Goal: Submit feedback/report problem: Submit feedback/report problem

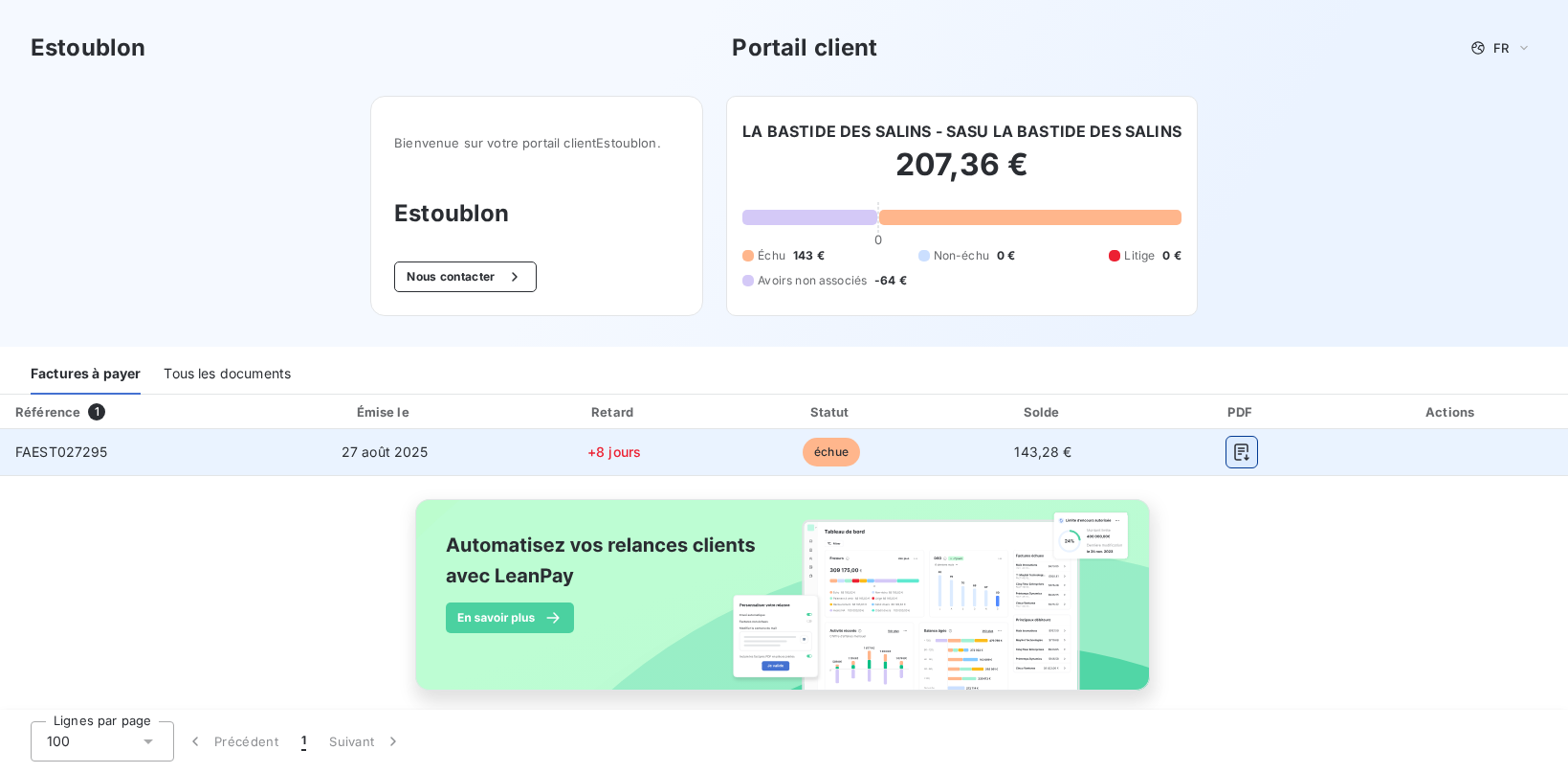
click at [1230, 459] on button "button" at bounding box center [1242, 452] width 30 height 30
click at [95, 453] on span "FAEST027295" at bounding box center [62, 451] width 93 height 17
click at [925, 439] on td "échue" at bounding box center [832, 452] width 214 height 46
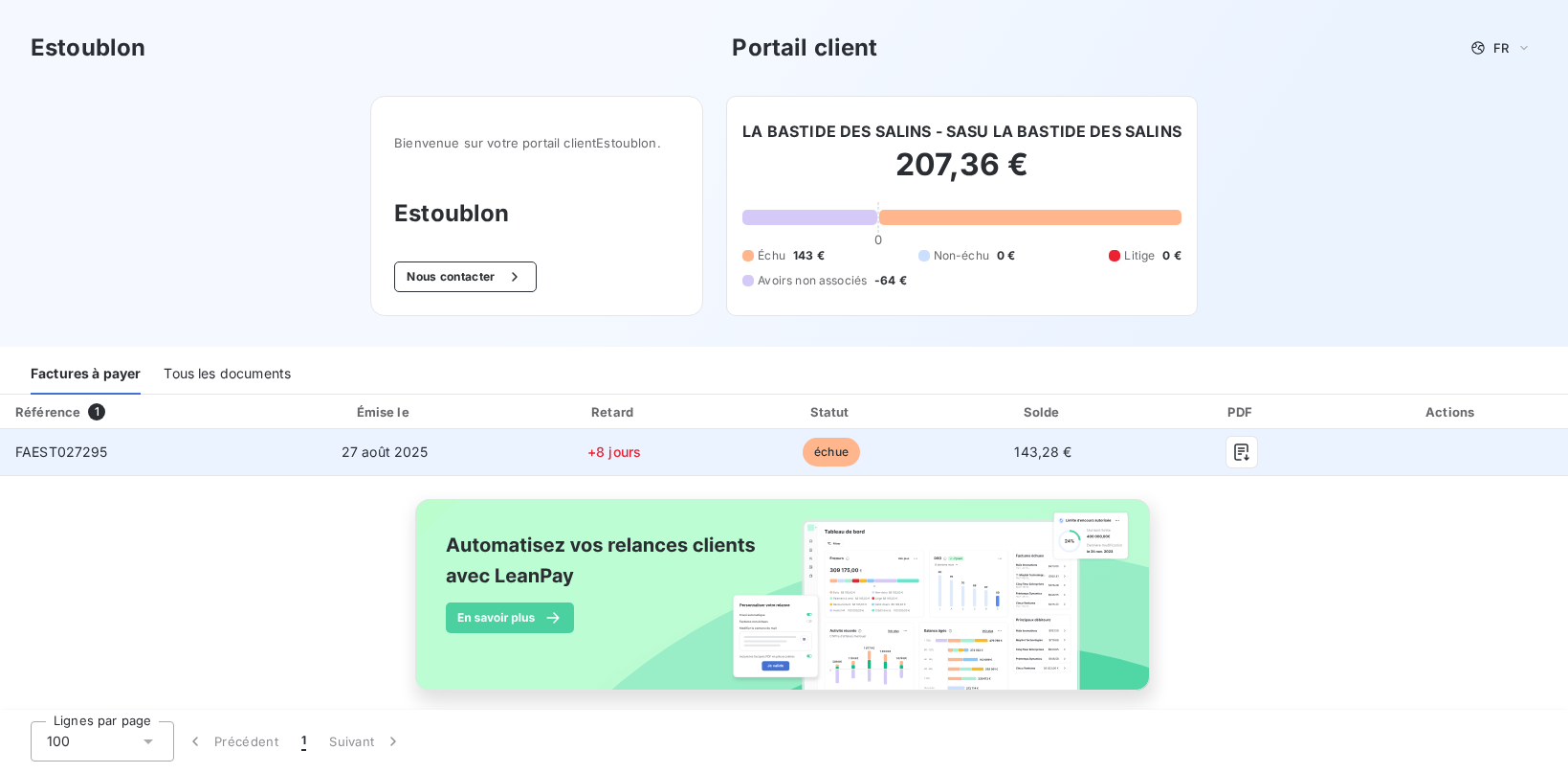
click at [925, 439] on td "échue" at bounding box center [832, 452] width 214 height 46
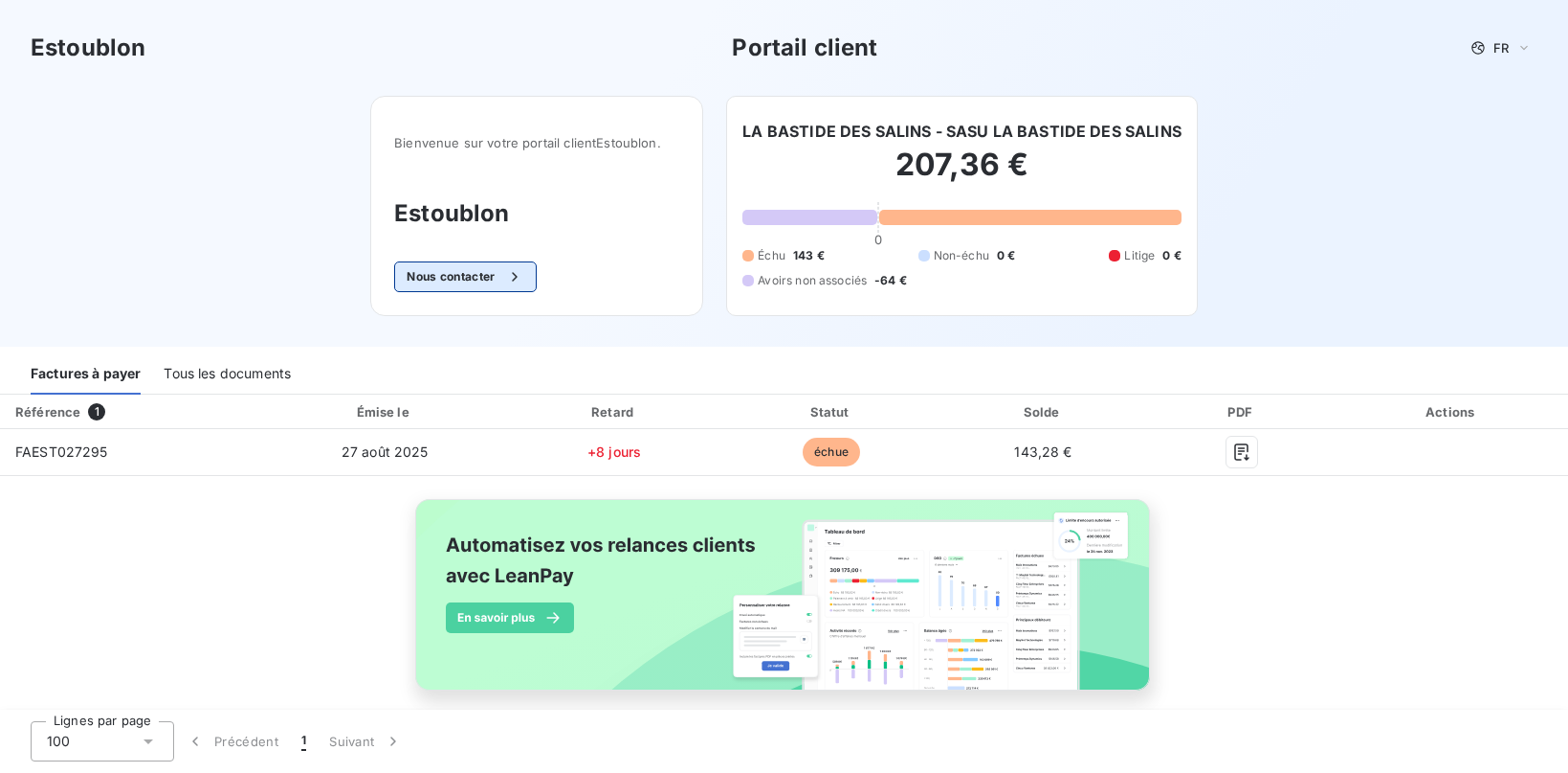
click at [476, 286] on button "Nous contacter" at bounding box center [465, 276] width 142 height 30
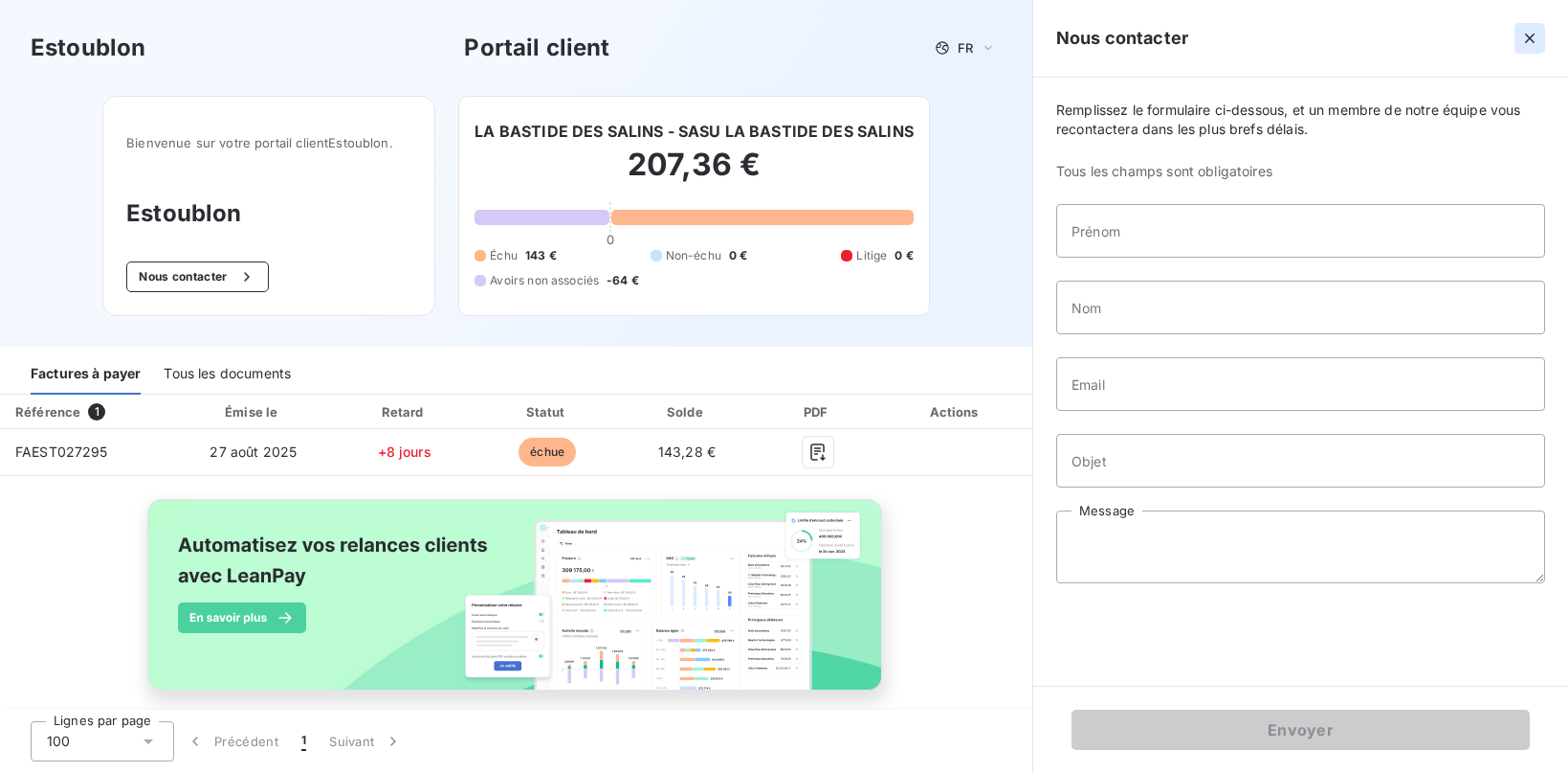
click at [1521, 34] on icon "button" at bounding box center [1531, 38] width 20 height 20
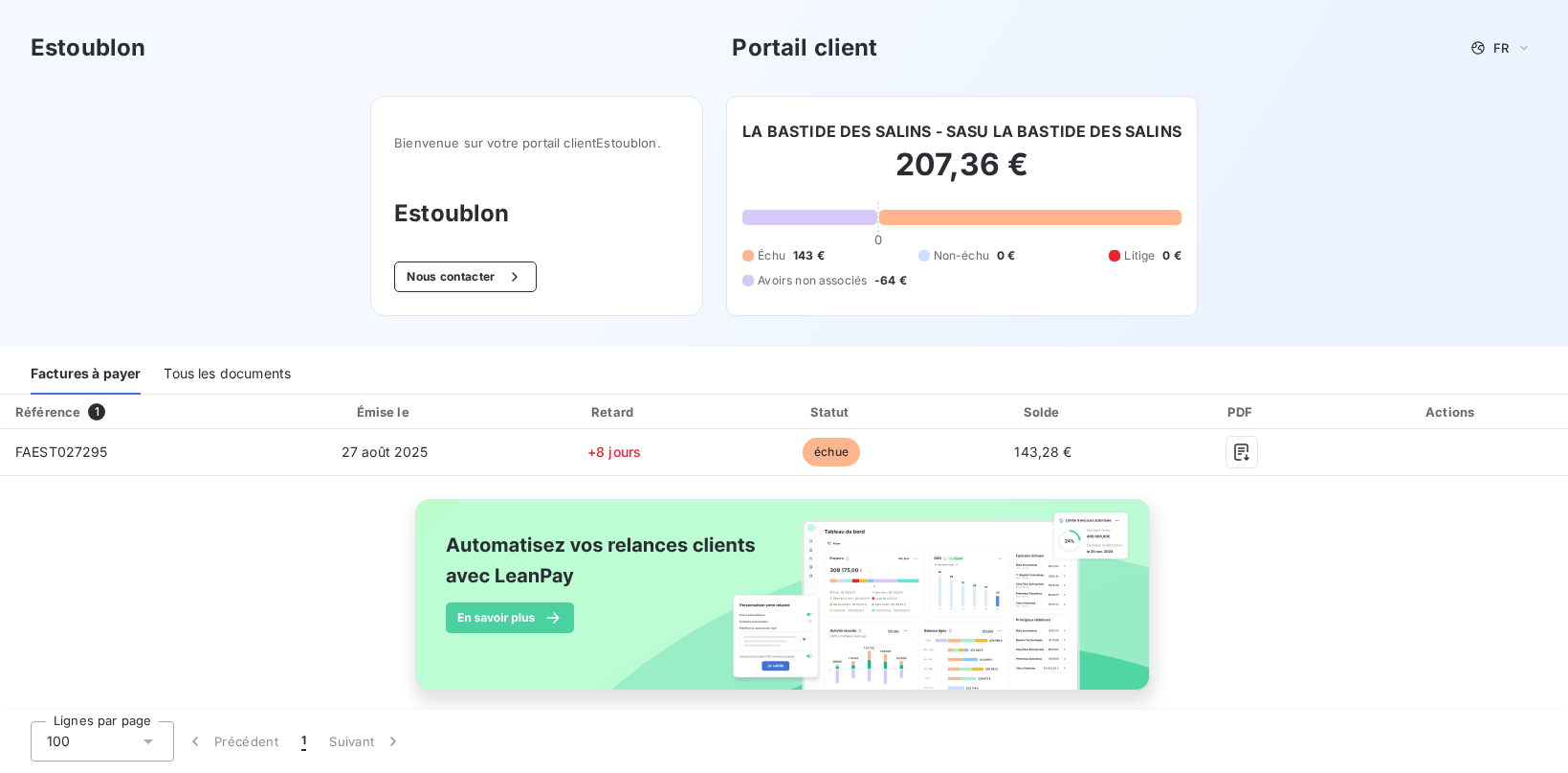
click at [916, 176] on h2 "207,36 €" at bounding box center [962, 174] width 439 height 58
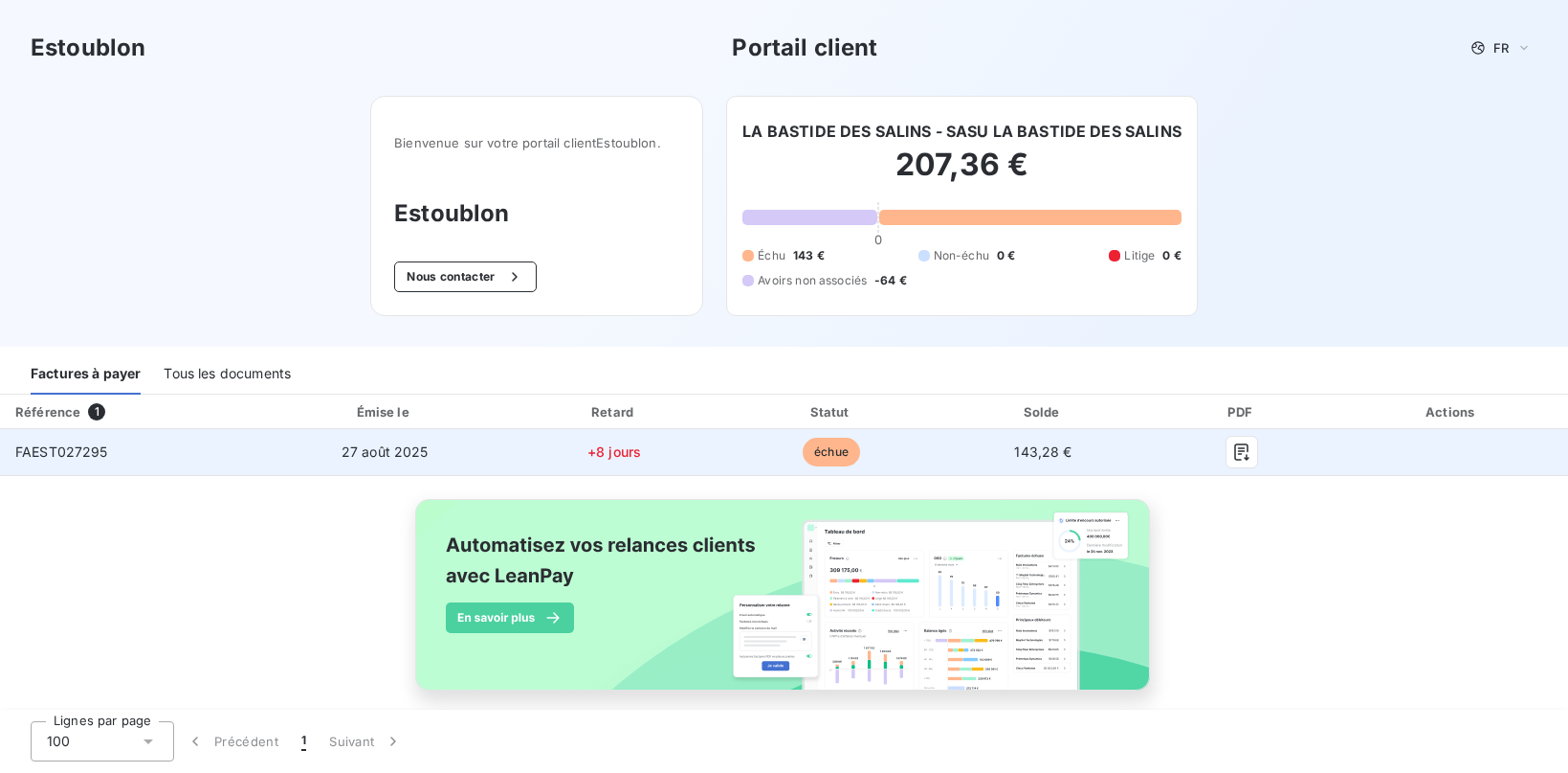
click at [1079, 449] on td "143,28 €" at bounding box center [1044, 452] width 210 height 46
click at [134, 445] on td "FAEST027295" at bounding box center [132, 452] width 265 height 46
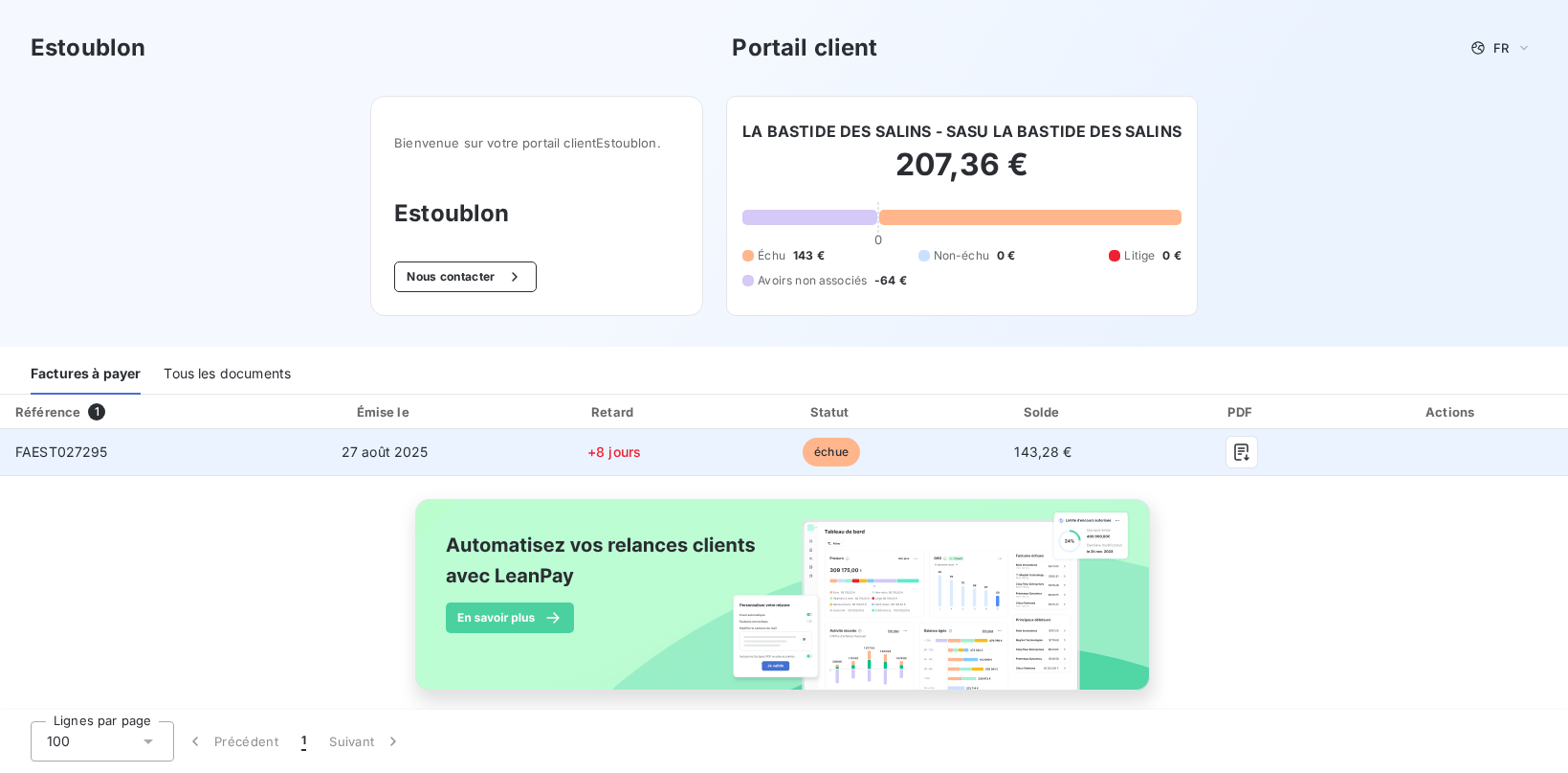
click at [134, 445] on td "FAEST027295" at bounding box center [132, 452] width 265 height 46
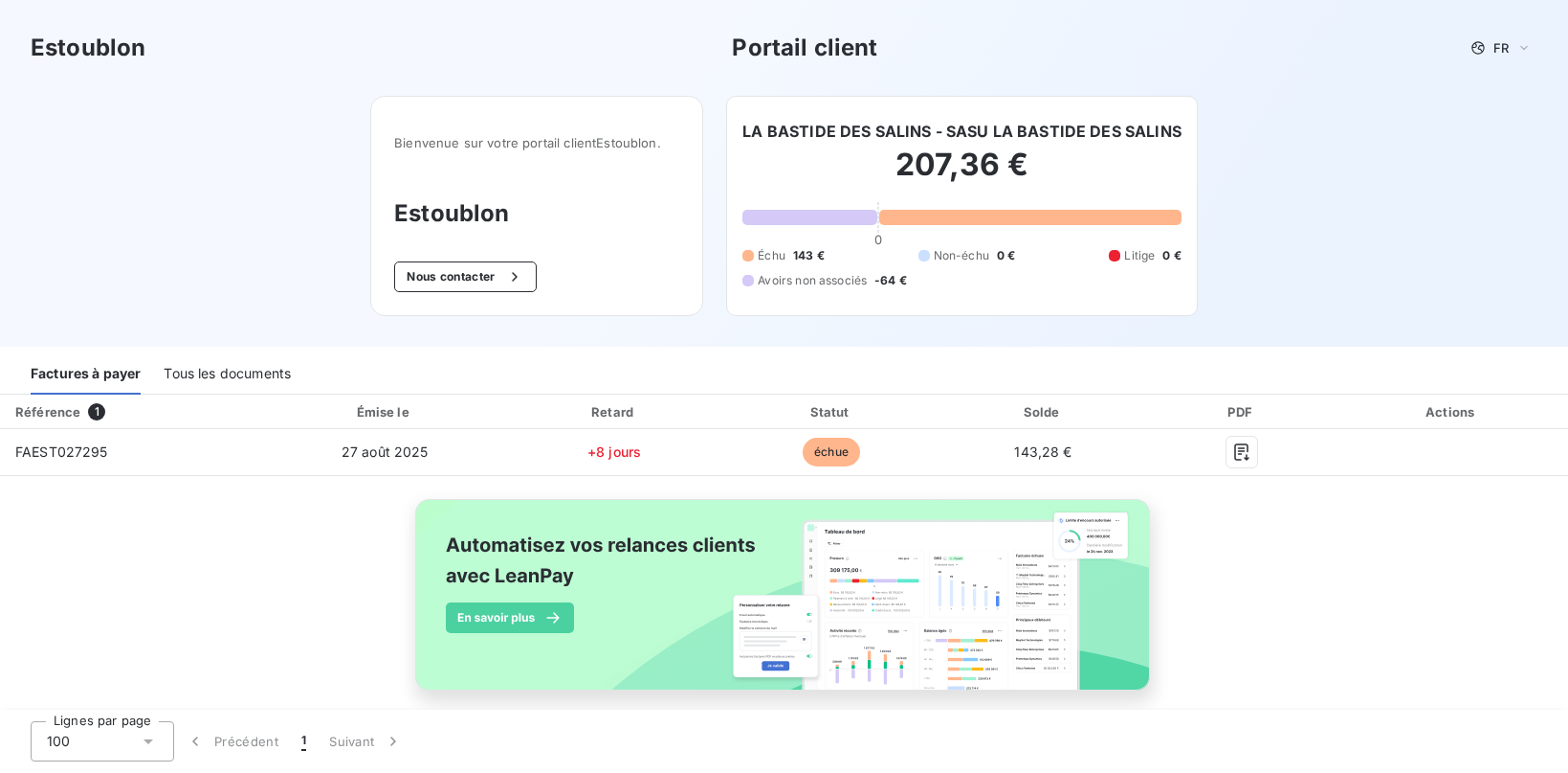
click at [63, 411] on div "Référence" at bounding box center [48, 411] width 65 height 16
click at [226, 365] on div "Tous les documents" at bounding box center [227, 374] width 127 height 40
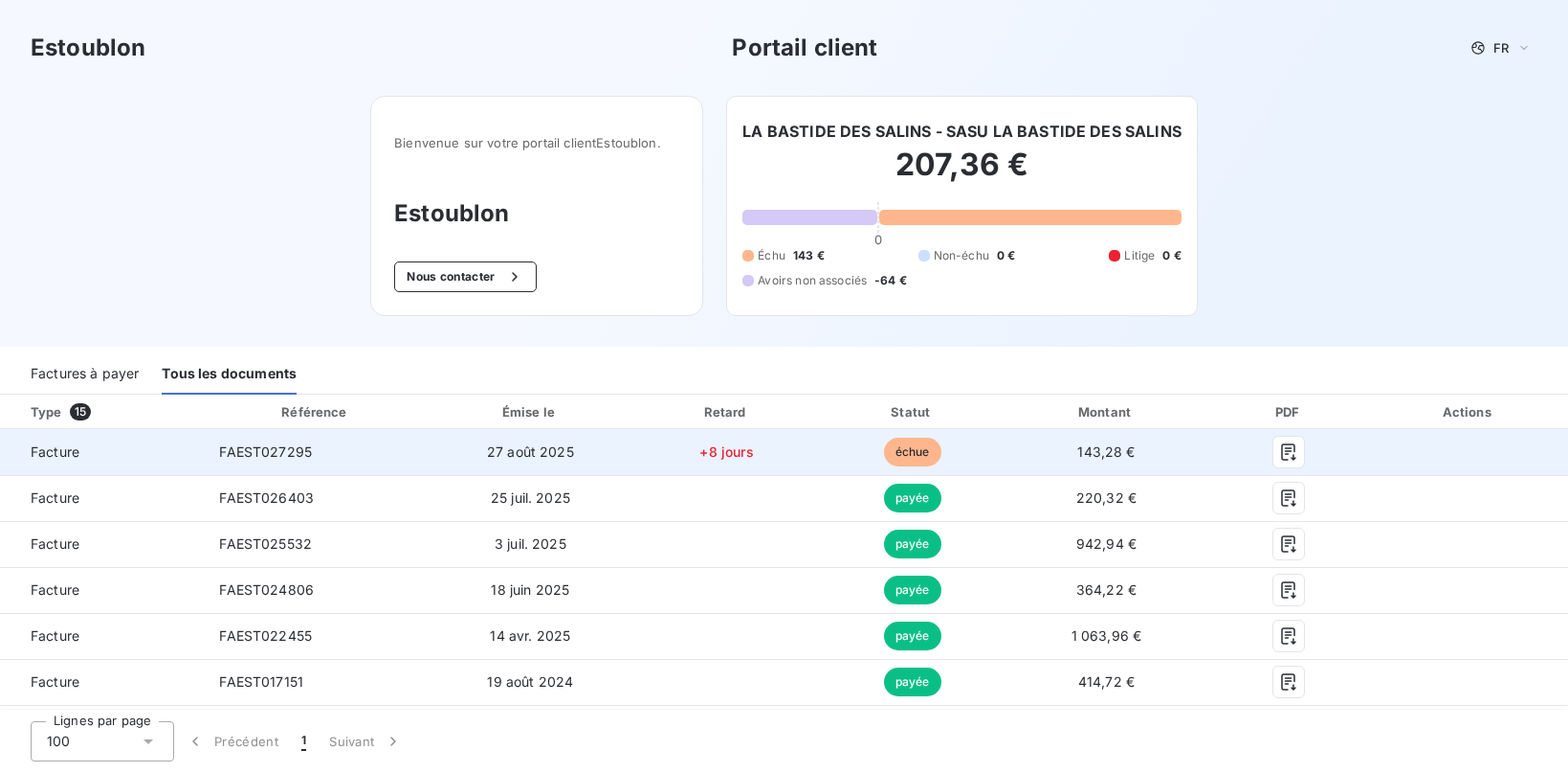
click at [1181, 454] on td "143,28 €" at bounding box center [1107, 452] width 205 height 46
click at [421, 464] on td "FAEST027295" at bounding box center [315, 452] width 224 height 46
click at [63, 443] on span "Facture" at bounding box center [102, 452] width 173 height 20
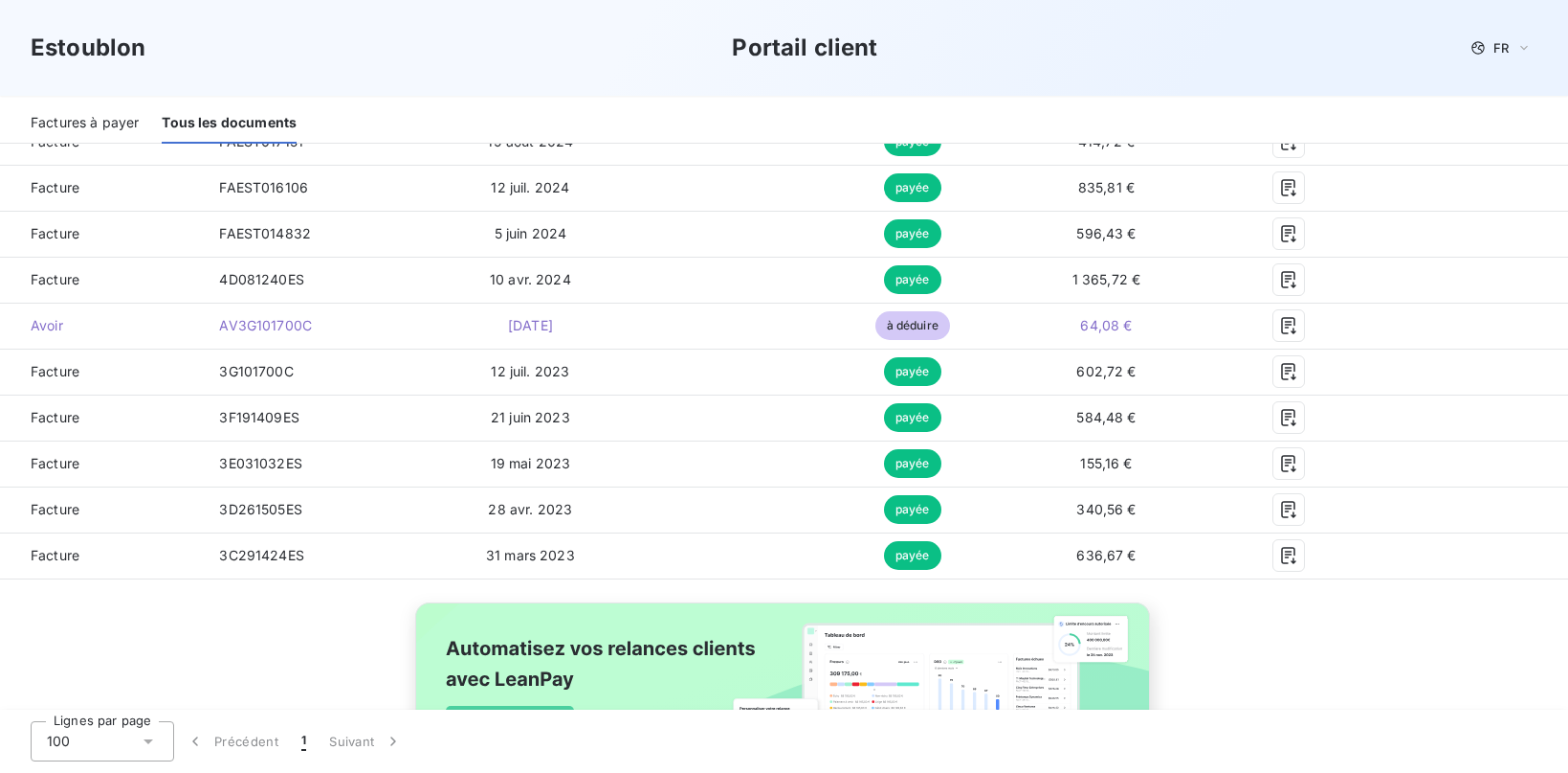
scroll to position [665, 0]
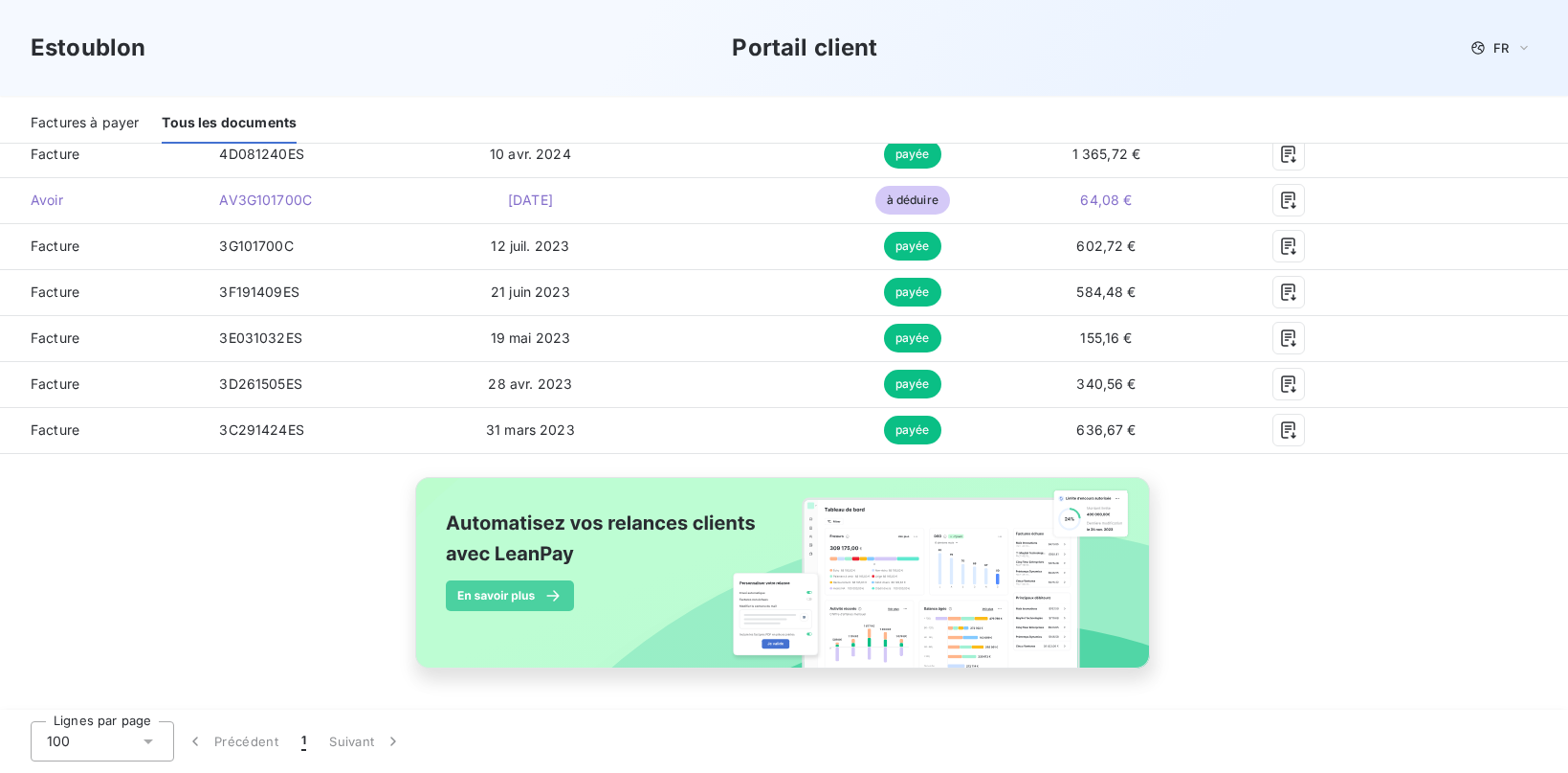
click at [495, 597] on img at bounding box center [784, 583] width 773 height 235
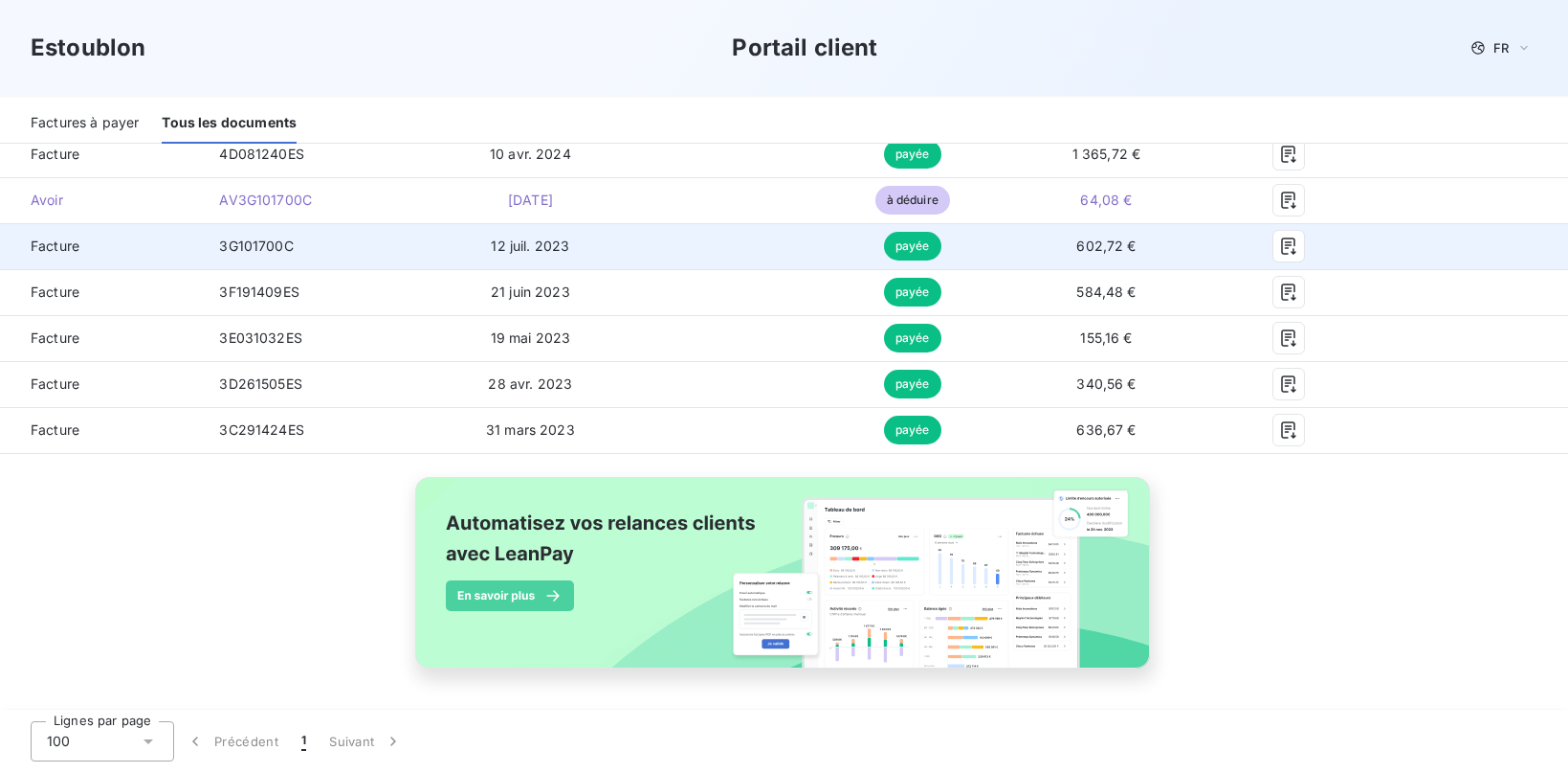
scroll to position [0, 0]
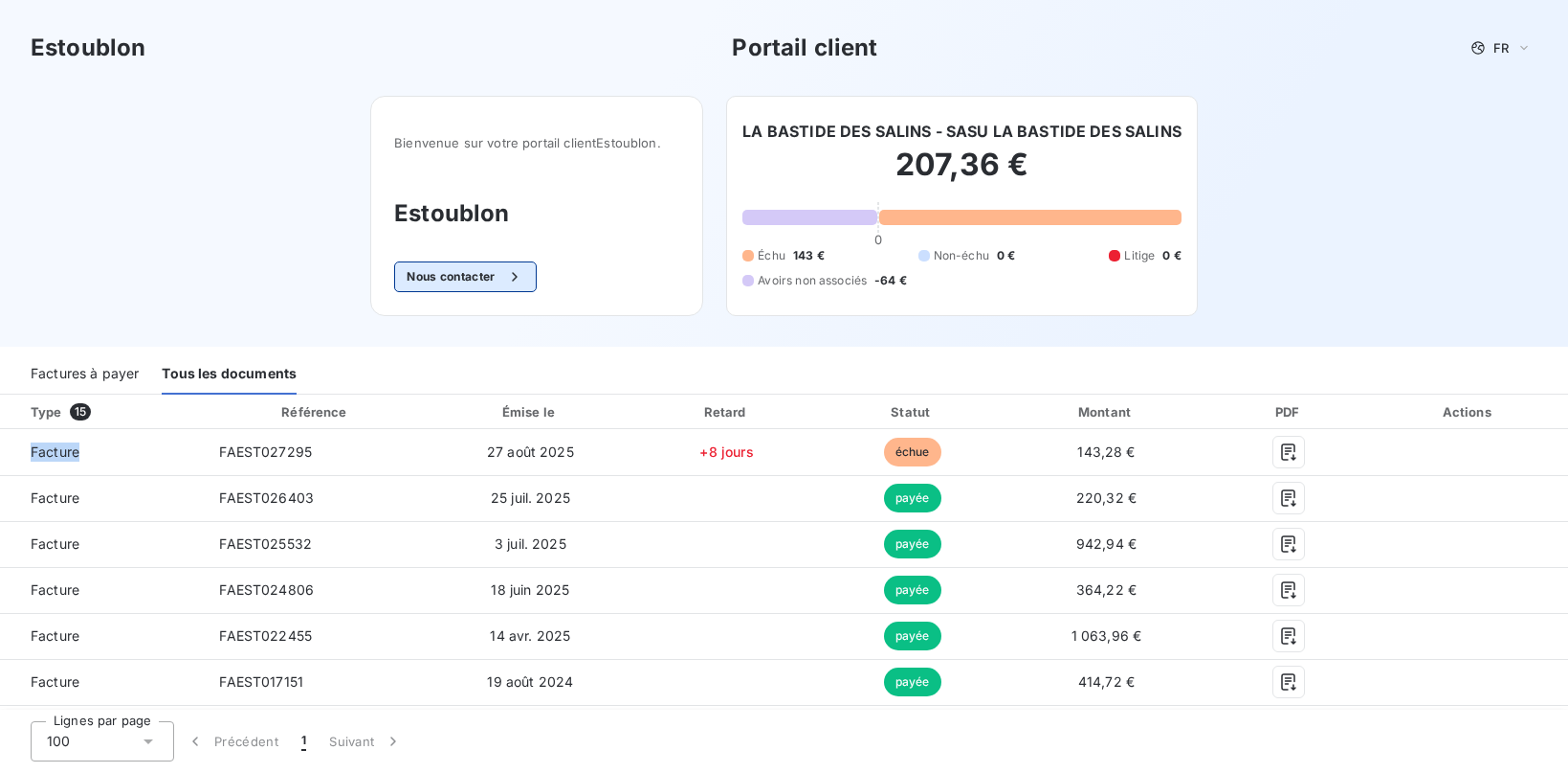
click at [503, 276] on div "button" at bounding box center [509, 277] width 28 height 20
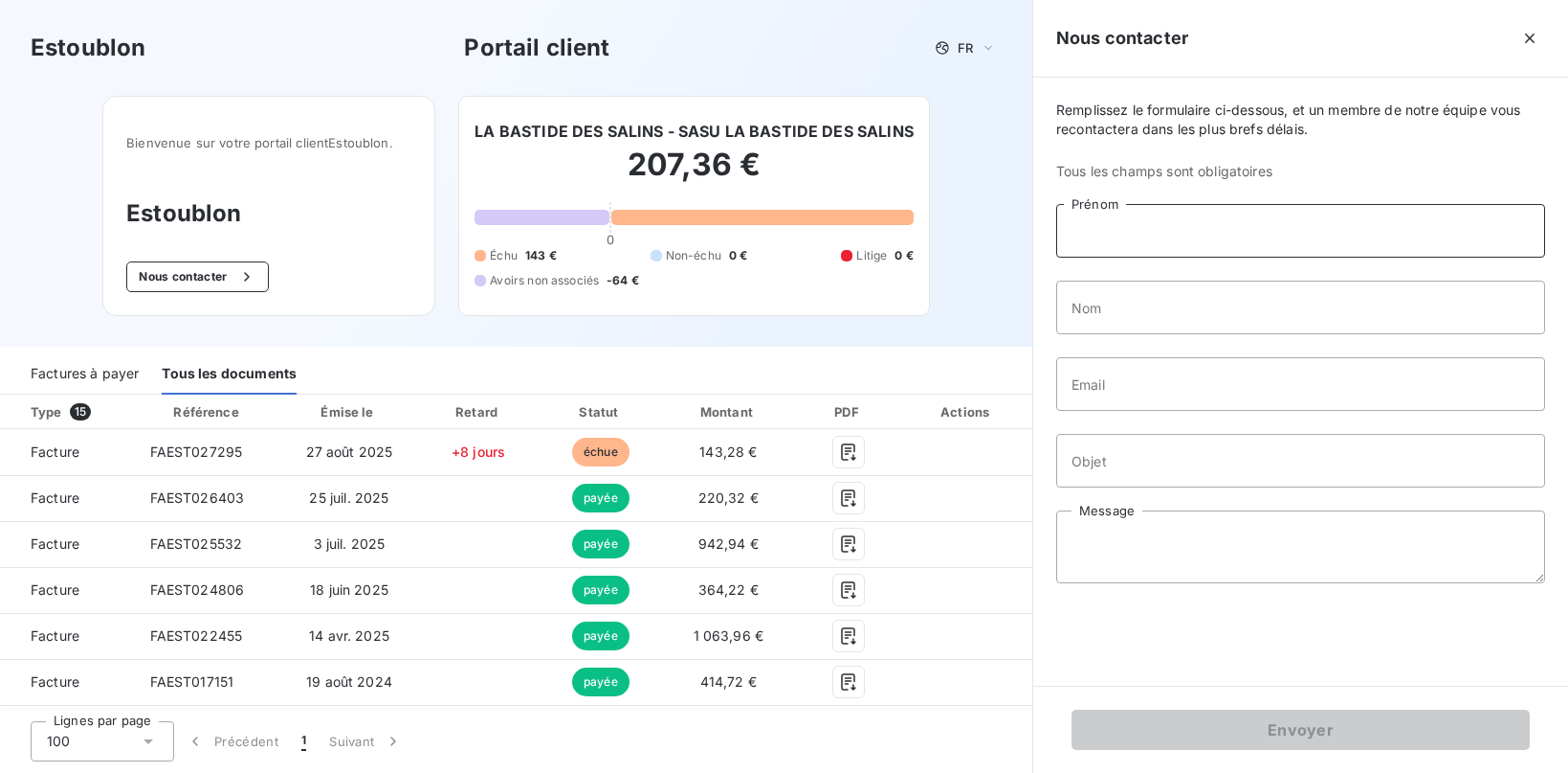
click at [1078, 247] on input "Prénom" at bounding box center [1301, 230] width 489 height 54
type input "[PERSON_NAME]"
type input "ALPHEN"
click at [1189, 399] on input "Email" at bounding box center [1301, 383] width 489 height 54
type input "[PERSON_NAME][EMAIL_ADDRESS][DOMAIN_NAME]"
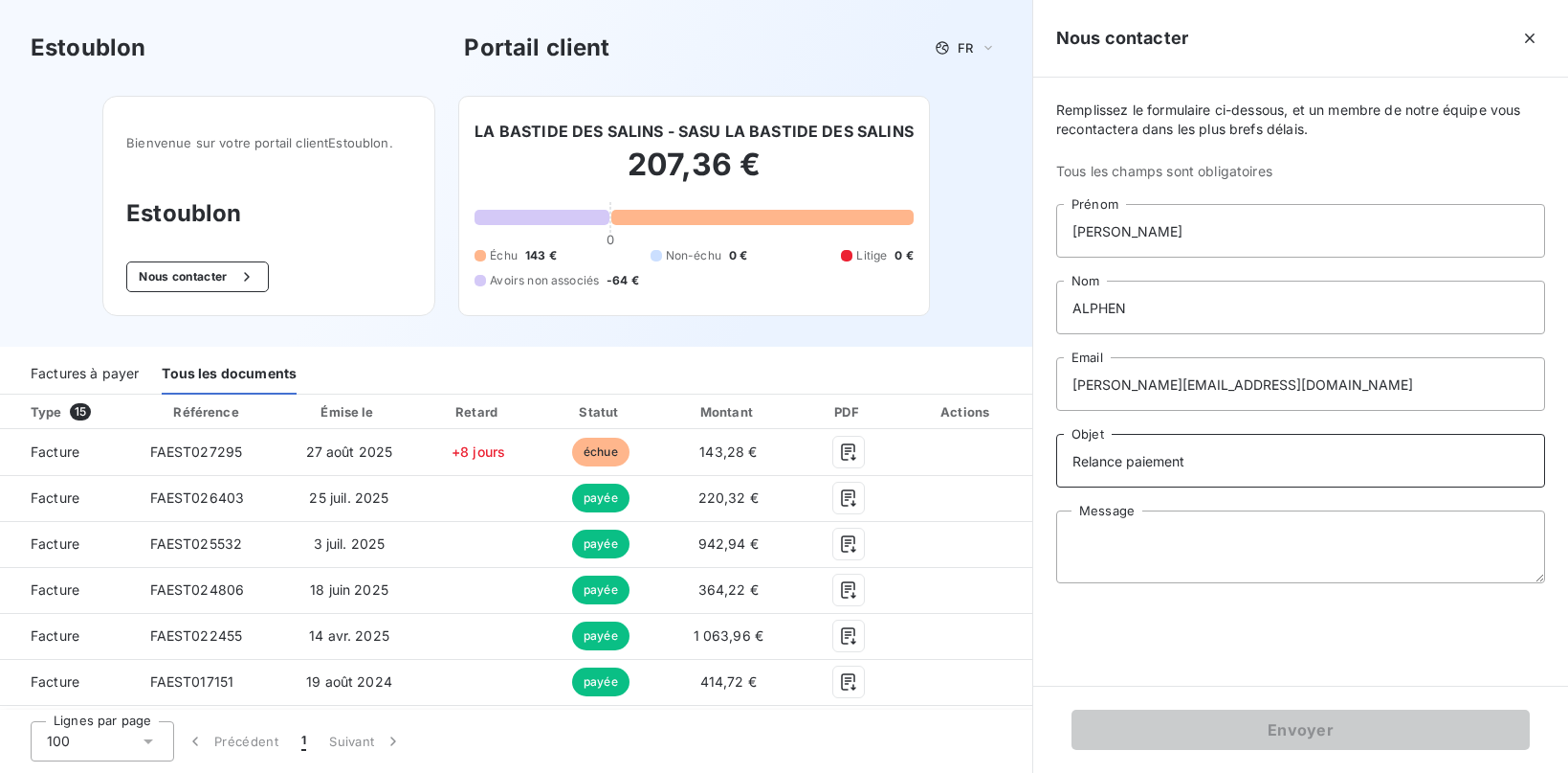
type input "Relance paiement"
click at [1202, 551] on textarea "Message" at bounding box center [1301, 547] width 489 height 72
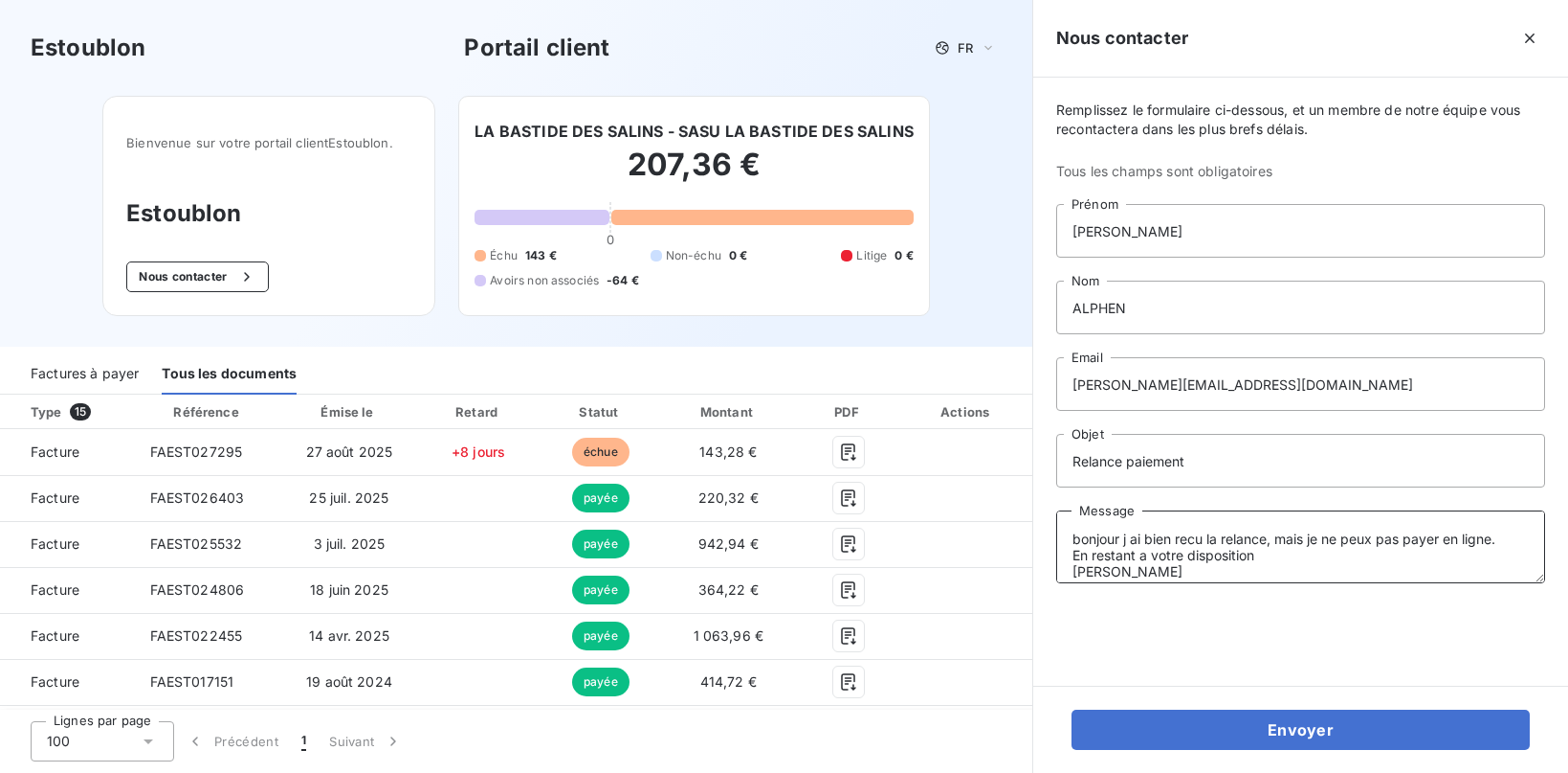
type textarea "bonjour j ai bien recu la relance, mais je ne peux pas payer en ligne. En resta…"
click at [1436, 705] on div "Envoyer" at bounding box center [1301, 729] width 535 height 87
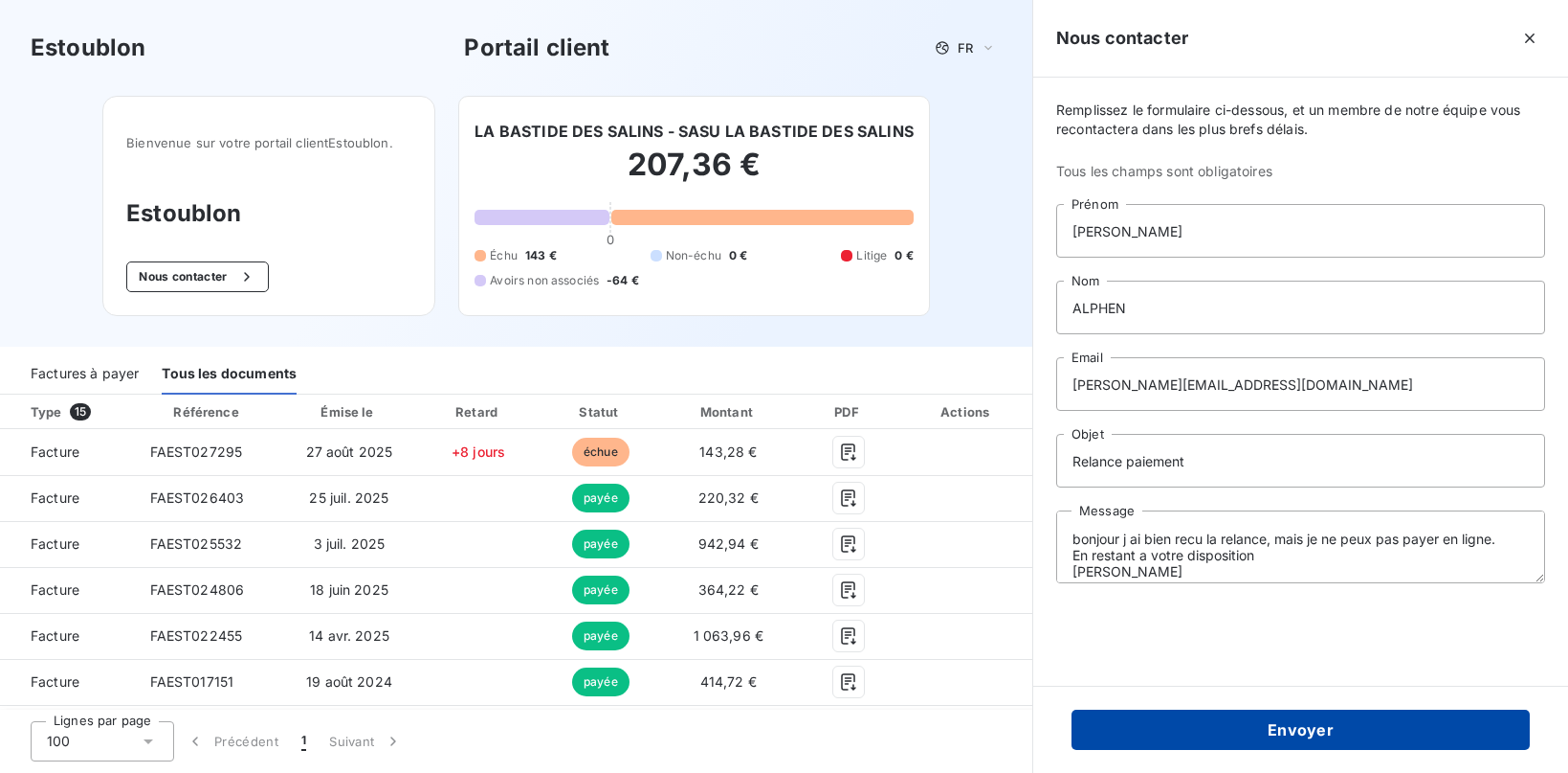
click at [1436, 715] on button "Envoyer" at bounding box center [1301, 729] width 458 height 40
